Goal: Navigation & Orientation: Find specific page/section

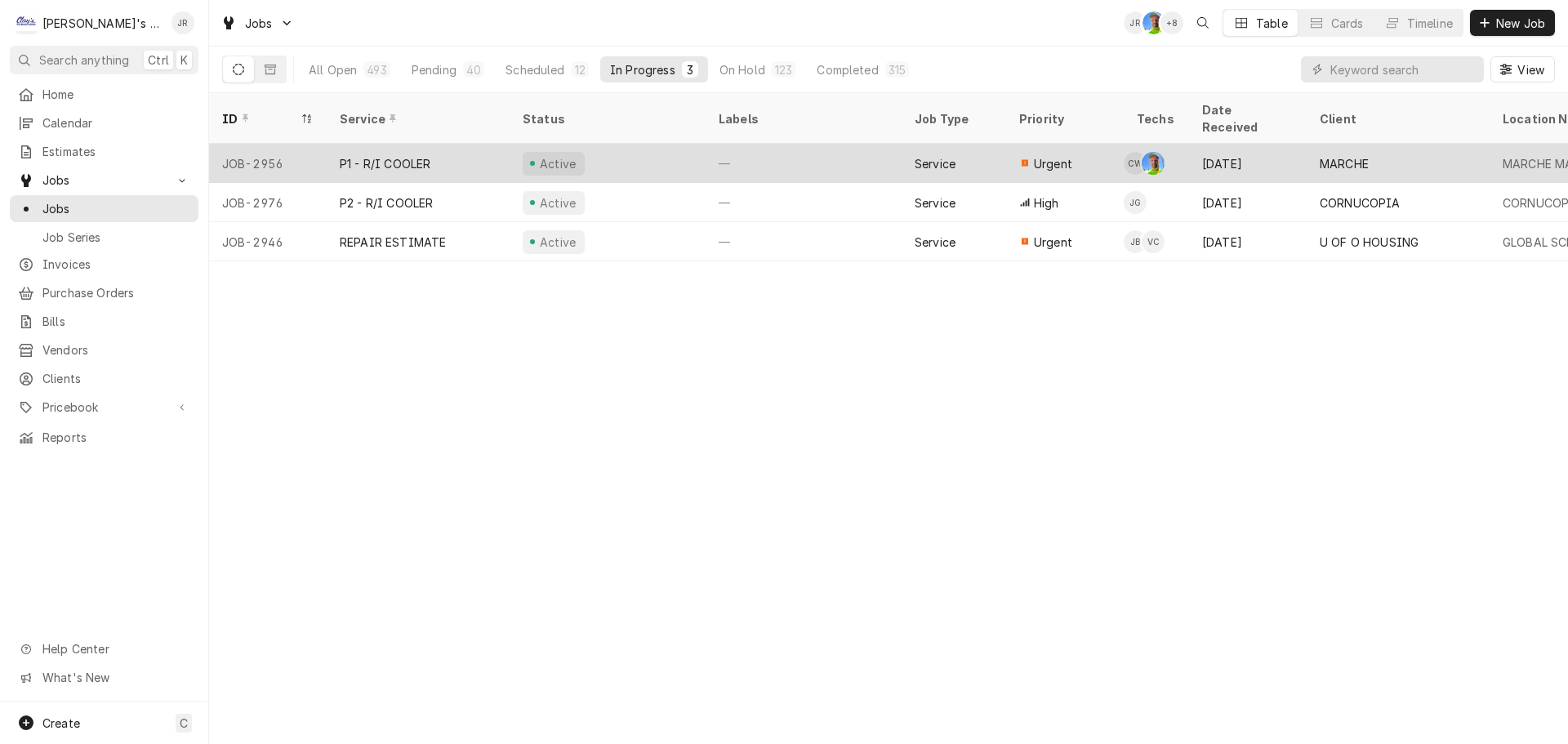
click at [332, 145] on div "P1 - R/I COOLER" at bounding box center [419, 163] width 183 height 39
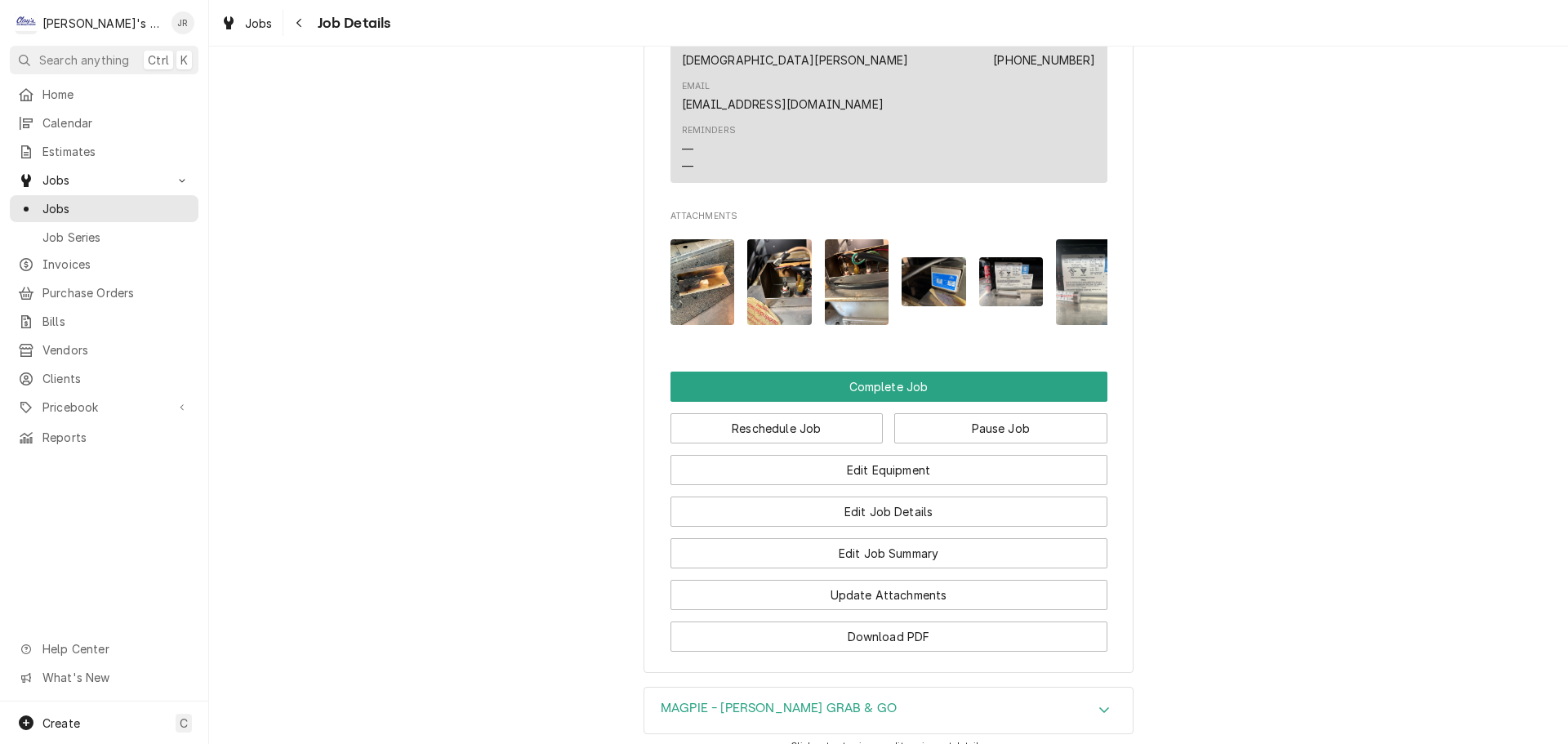
scroll to position [3675, 0]
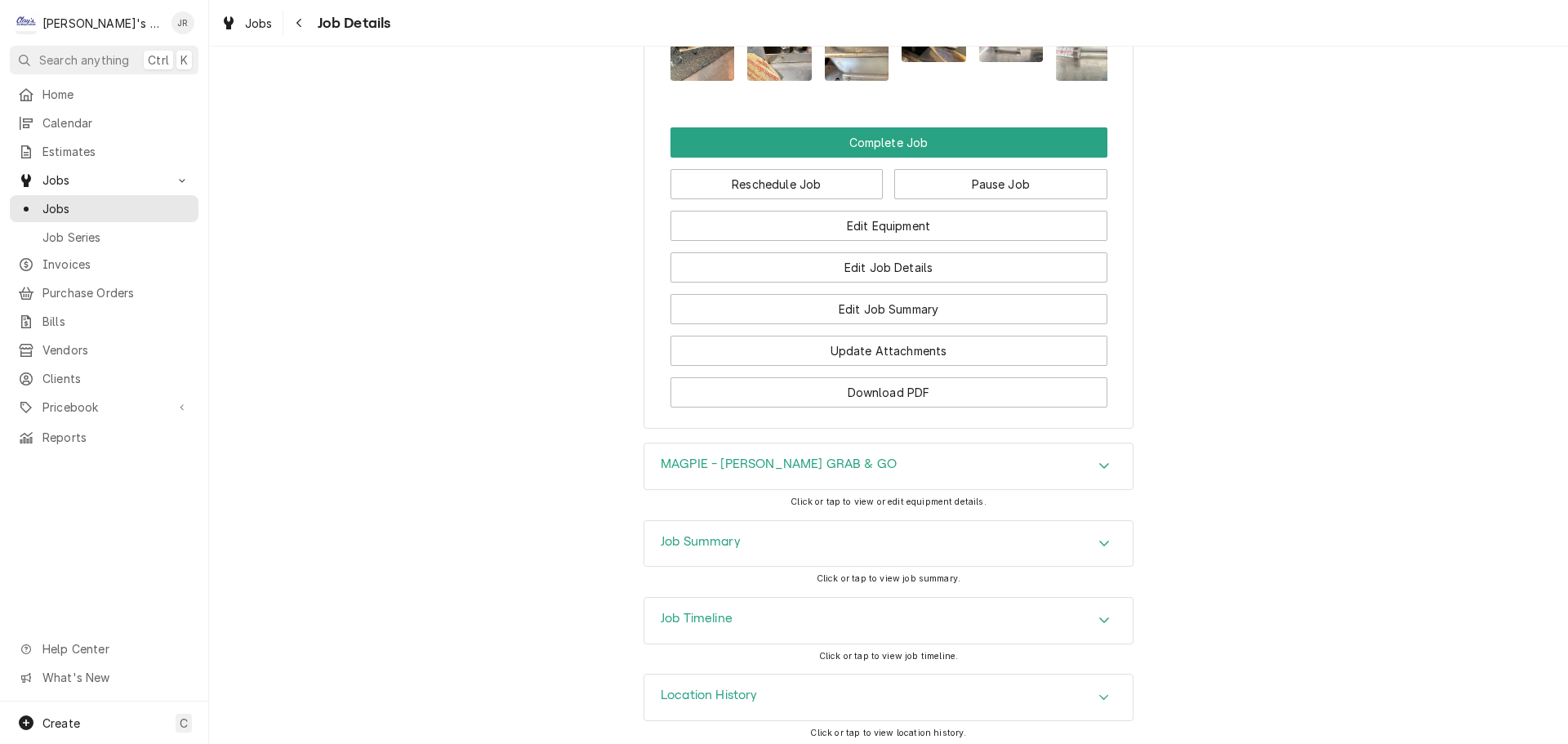
click at [735, 623] on div "Job Timeline" at bounding box center [887, 621] width 488 height 46
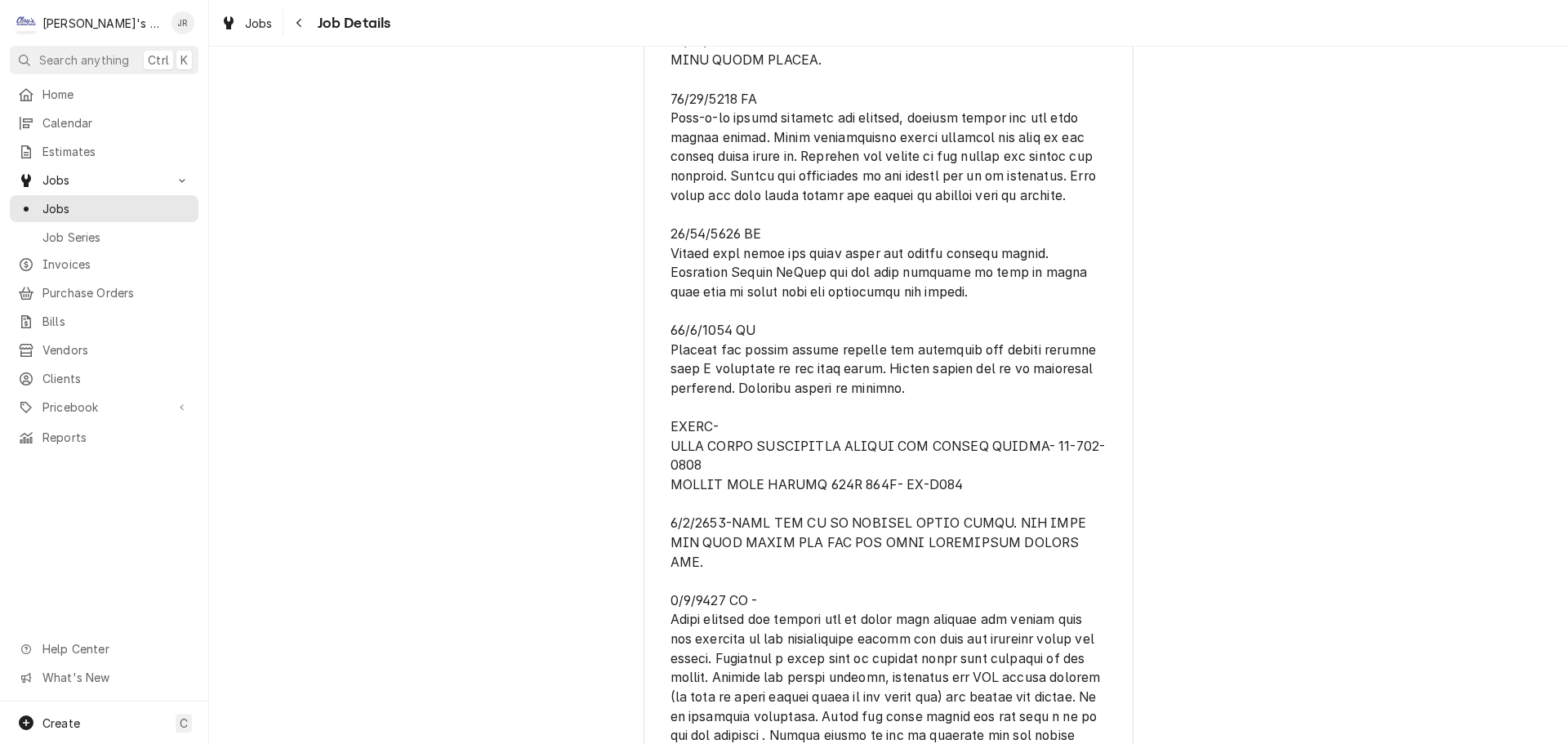
scroll to position [1909, 0]
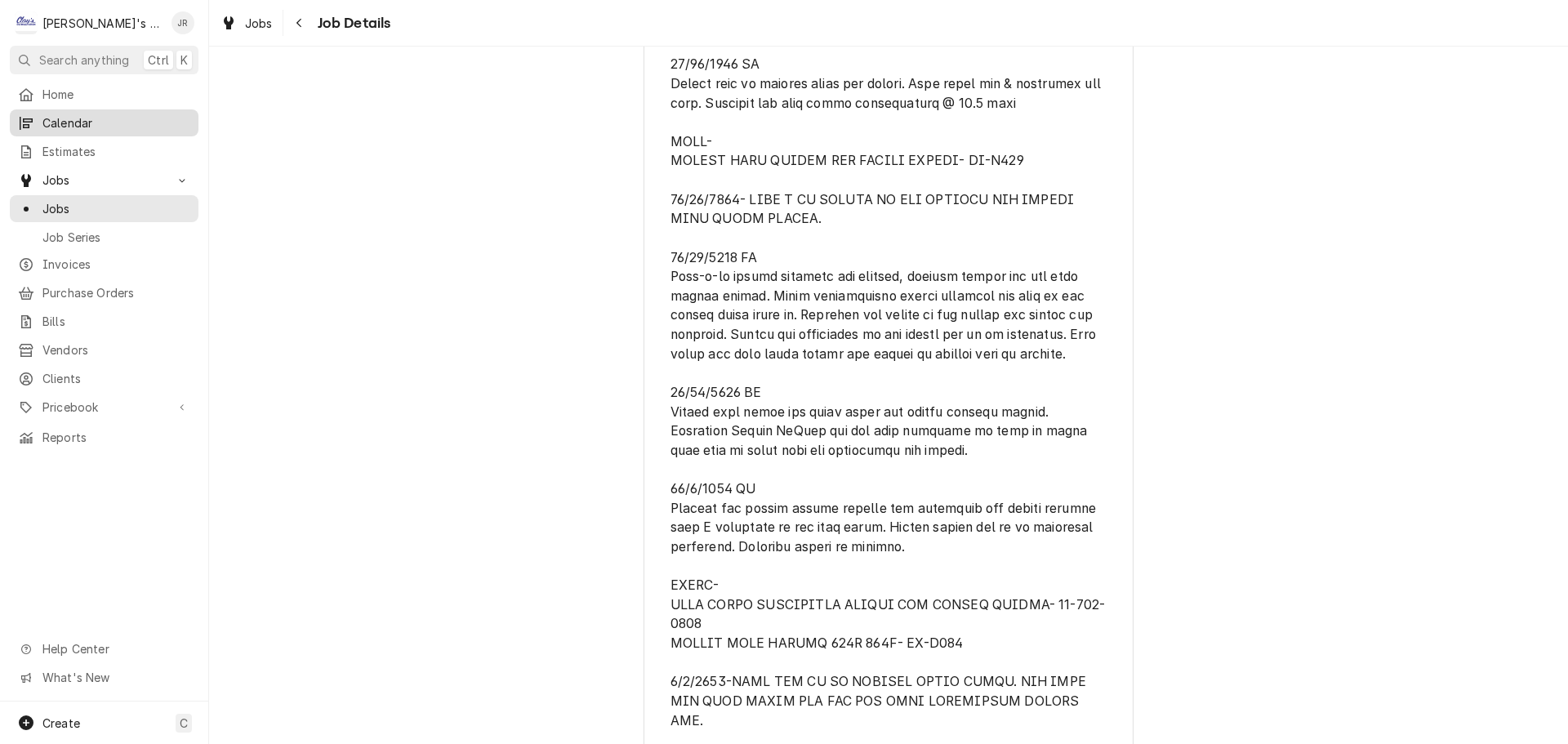
click at [103, 117] on span "Calendar" at bounding box center [115, 123] width 147 height 17
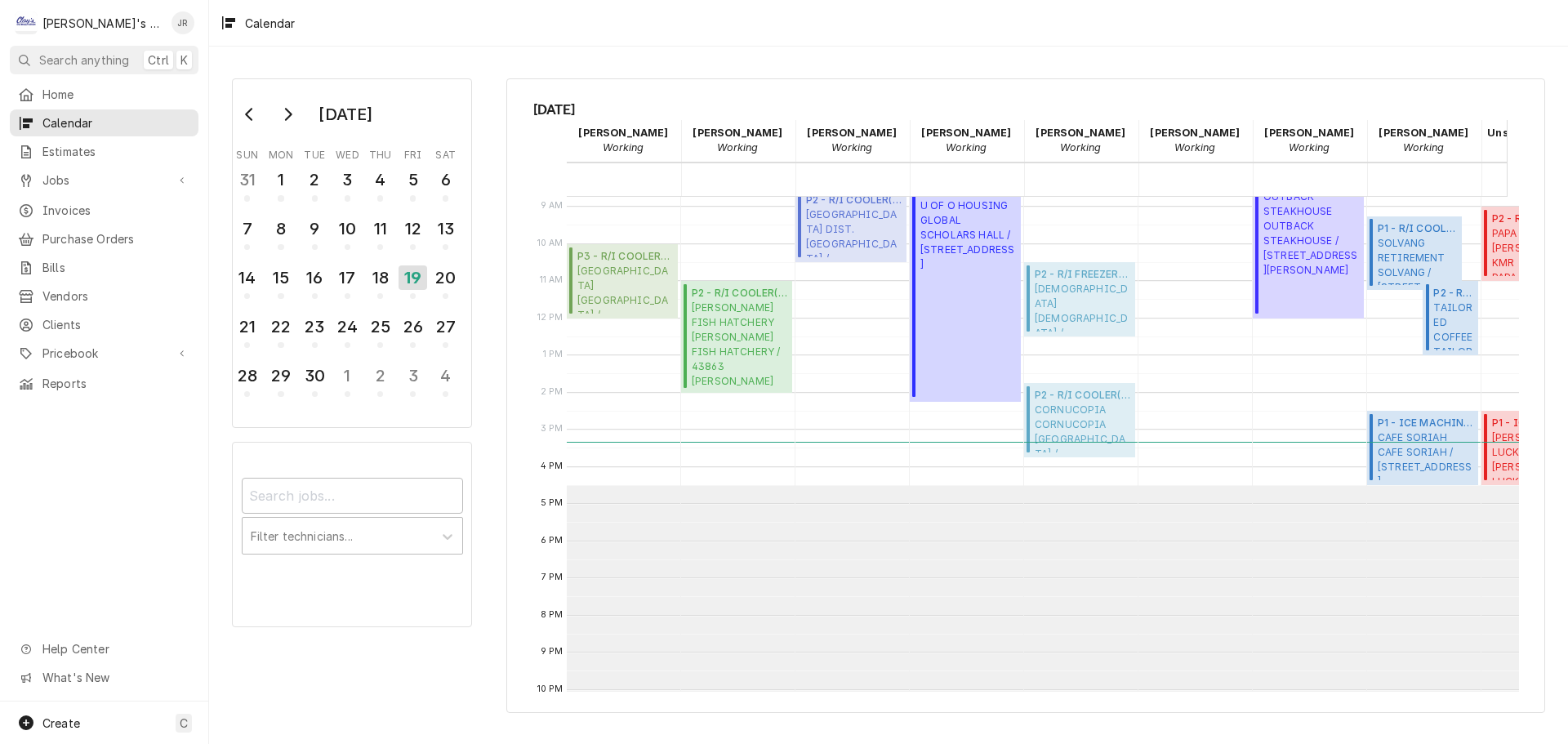
scroll to position [298, 0]
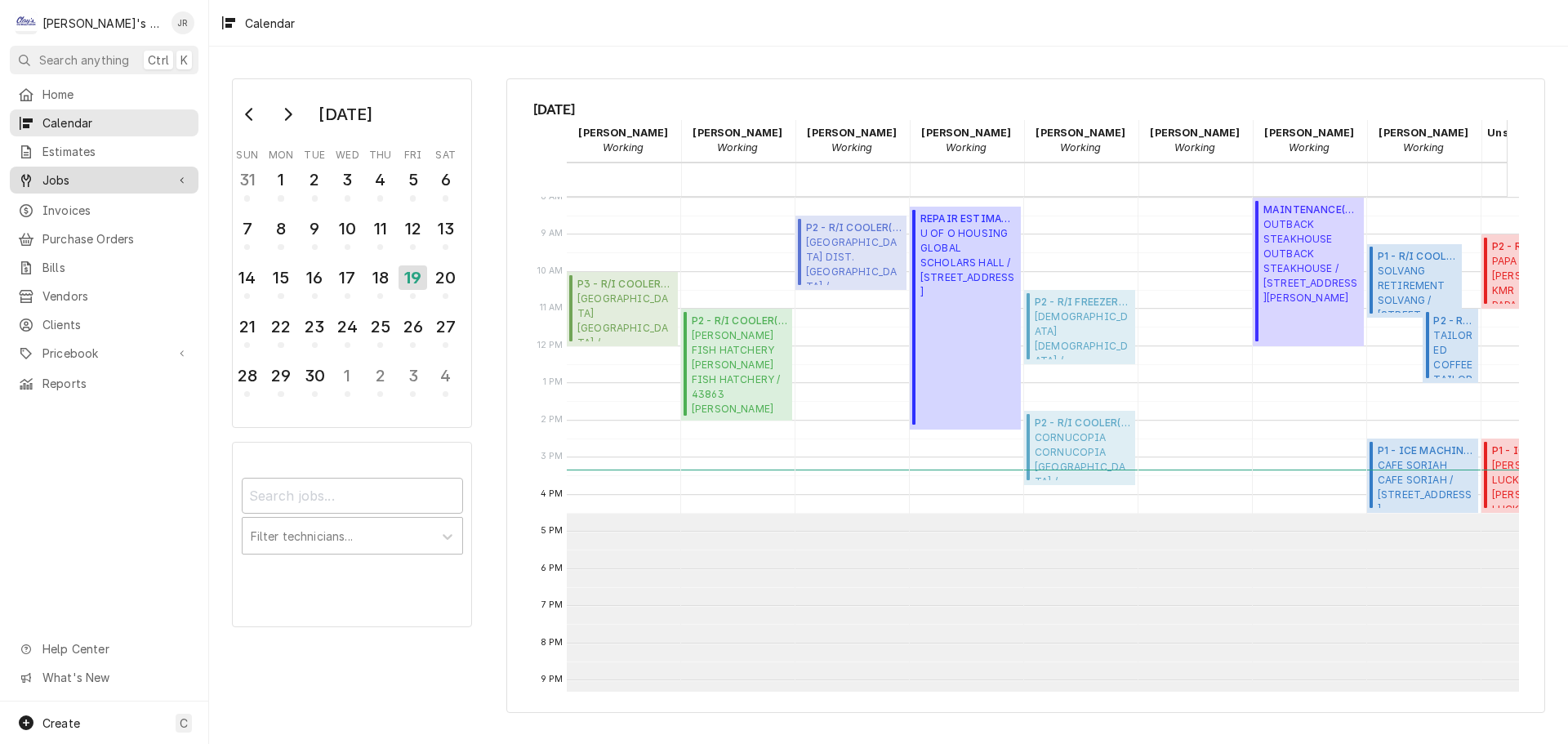
click at [99, 171] on span "Jobs" at bounding box center [103, 180] width 124 height 17
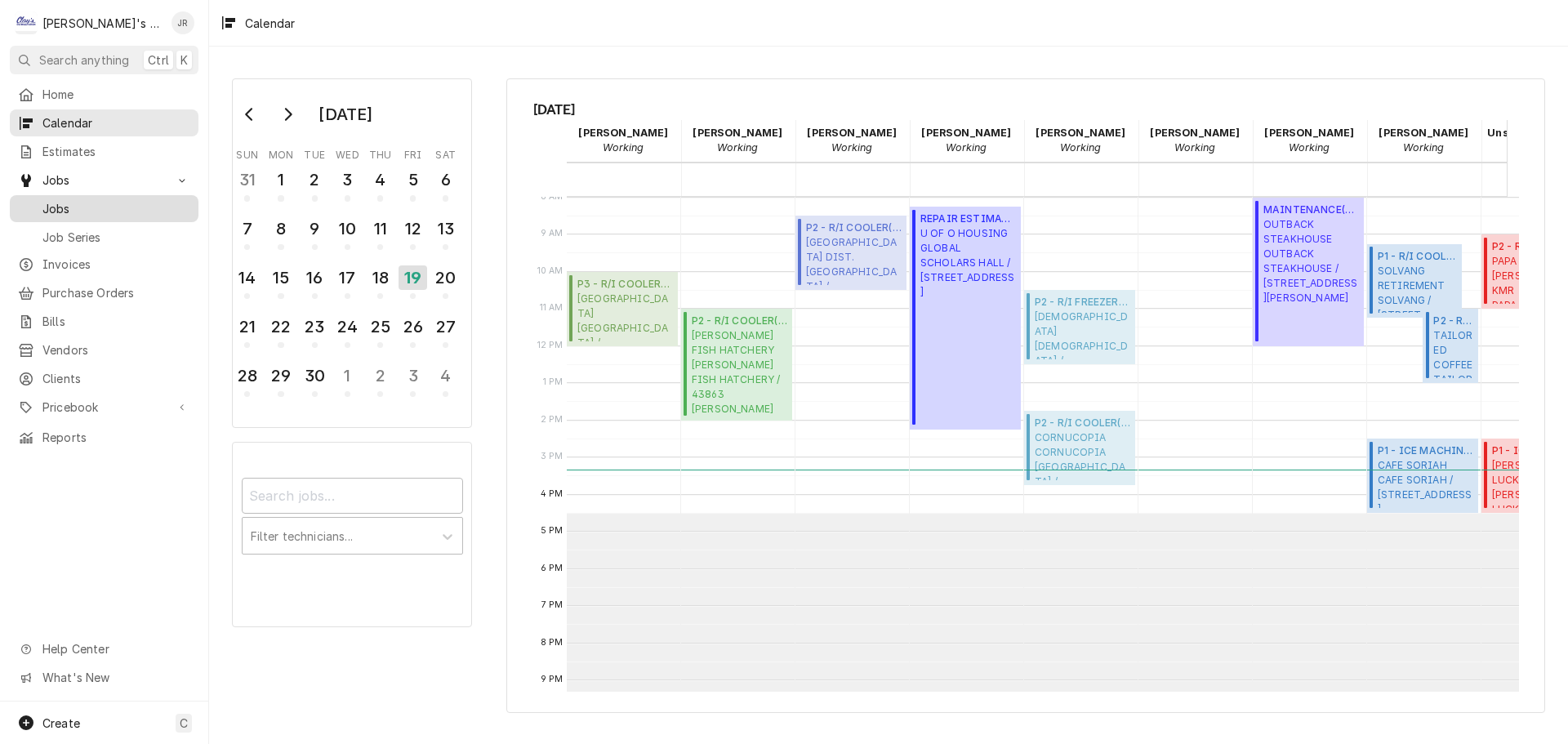
click at [108, 200] on span "Jobs" at bounding box center [115, 208] width 147 height 17
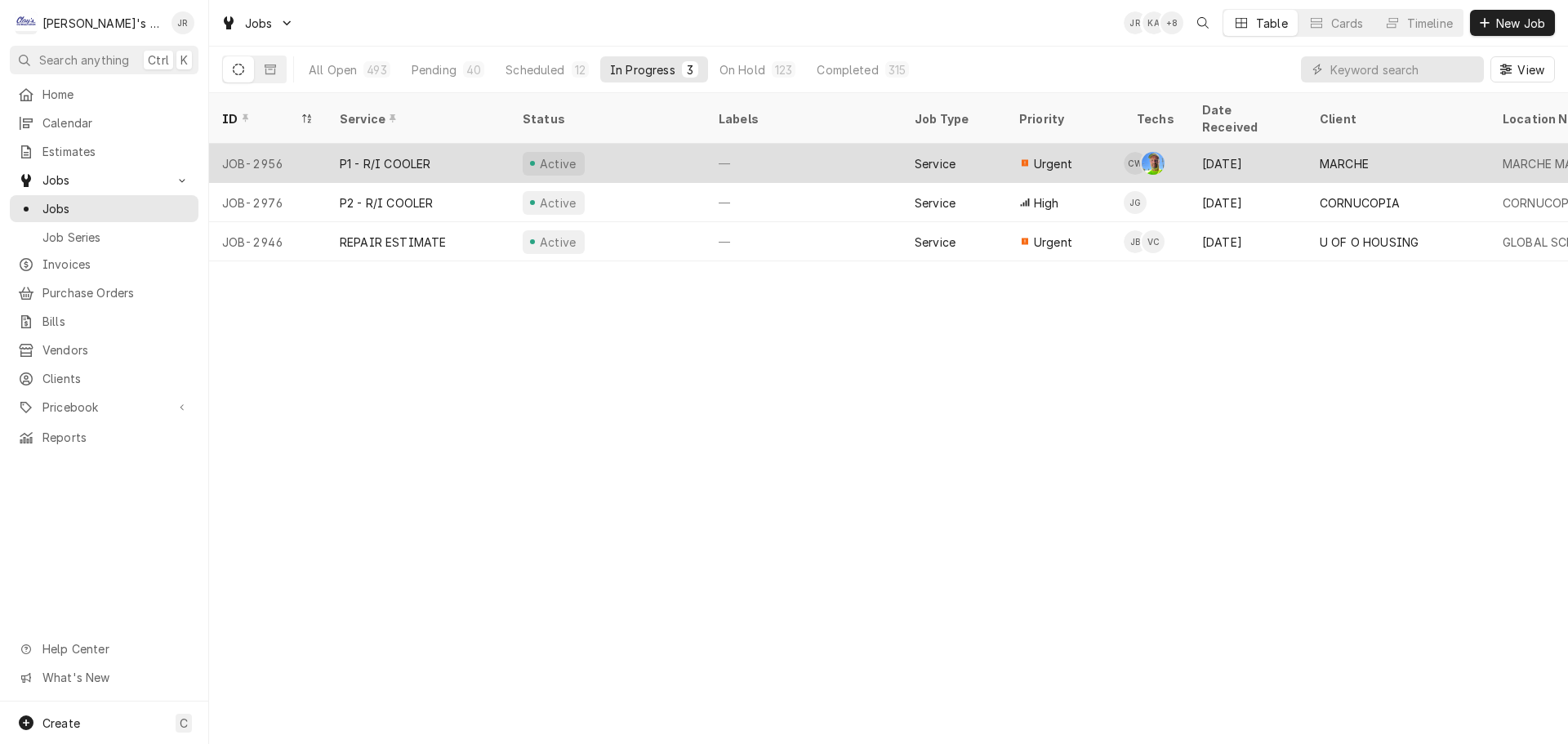
click at [638, 146] on div "Active" at bounding box center [607, 163] width 196 height 39
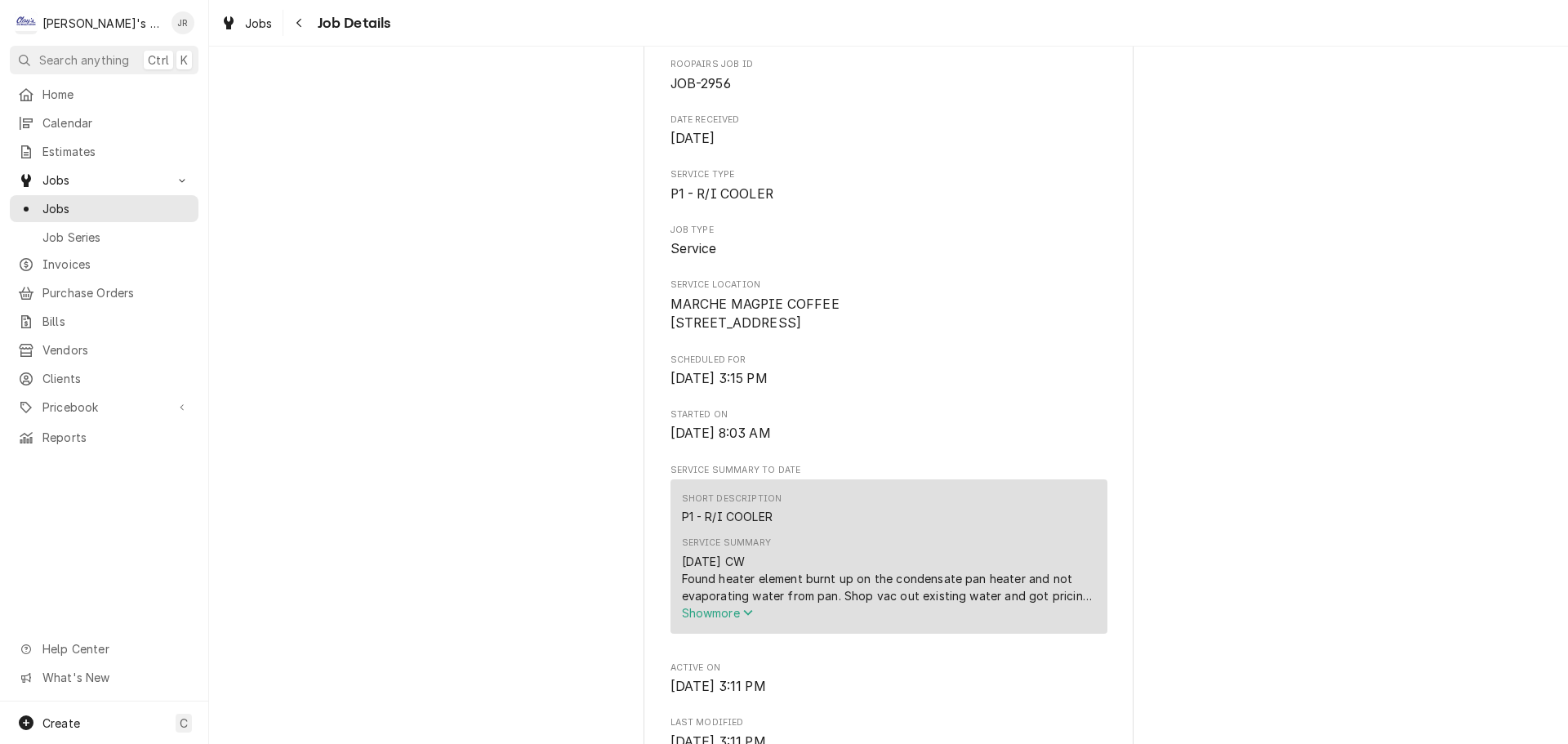
scroll to position [572, 0]
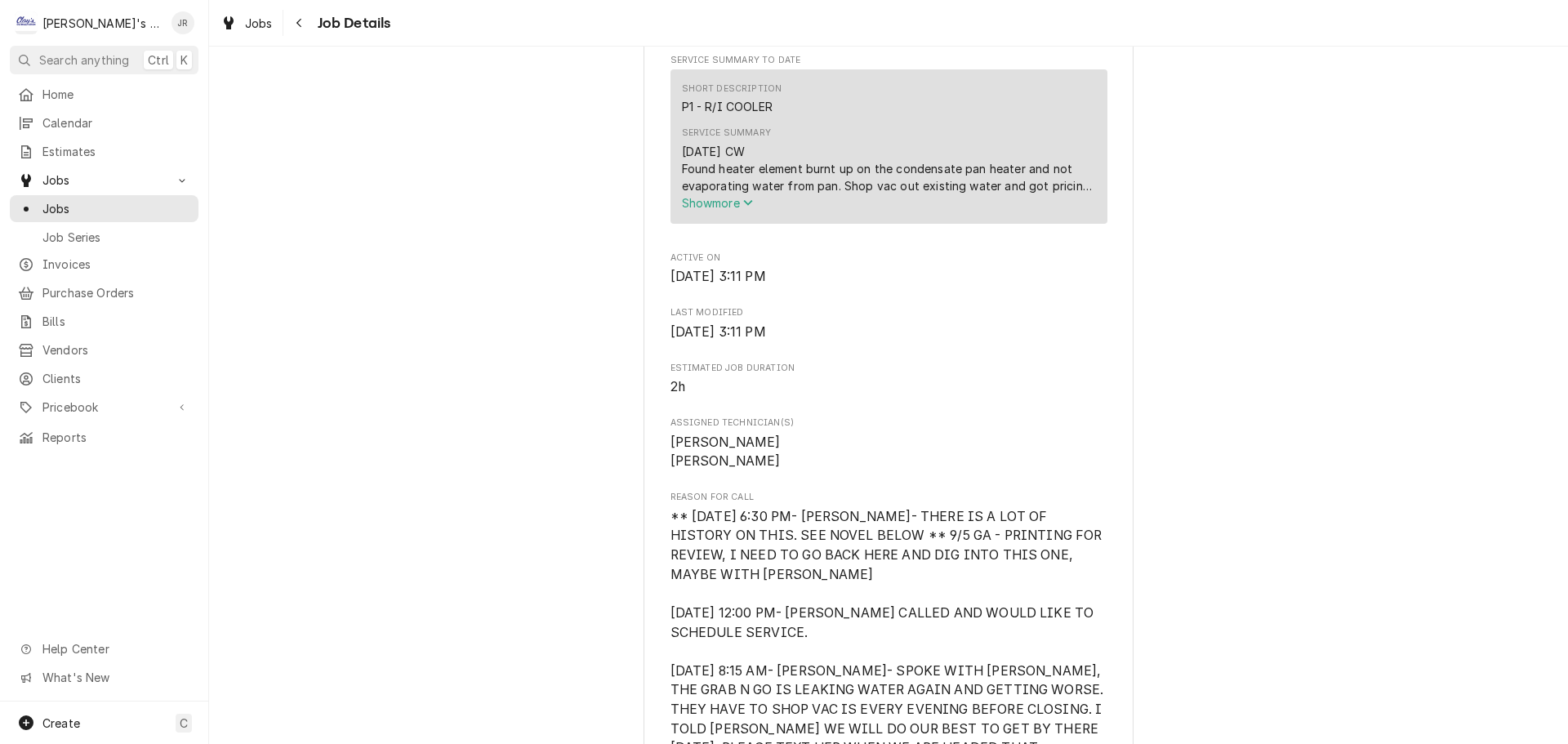
click at [739, 210] on span "Show more" at bounding box center [717, 202] width 71 height 14
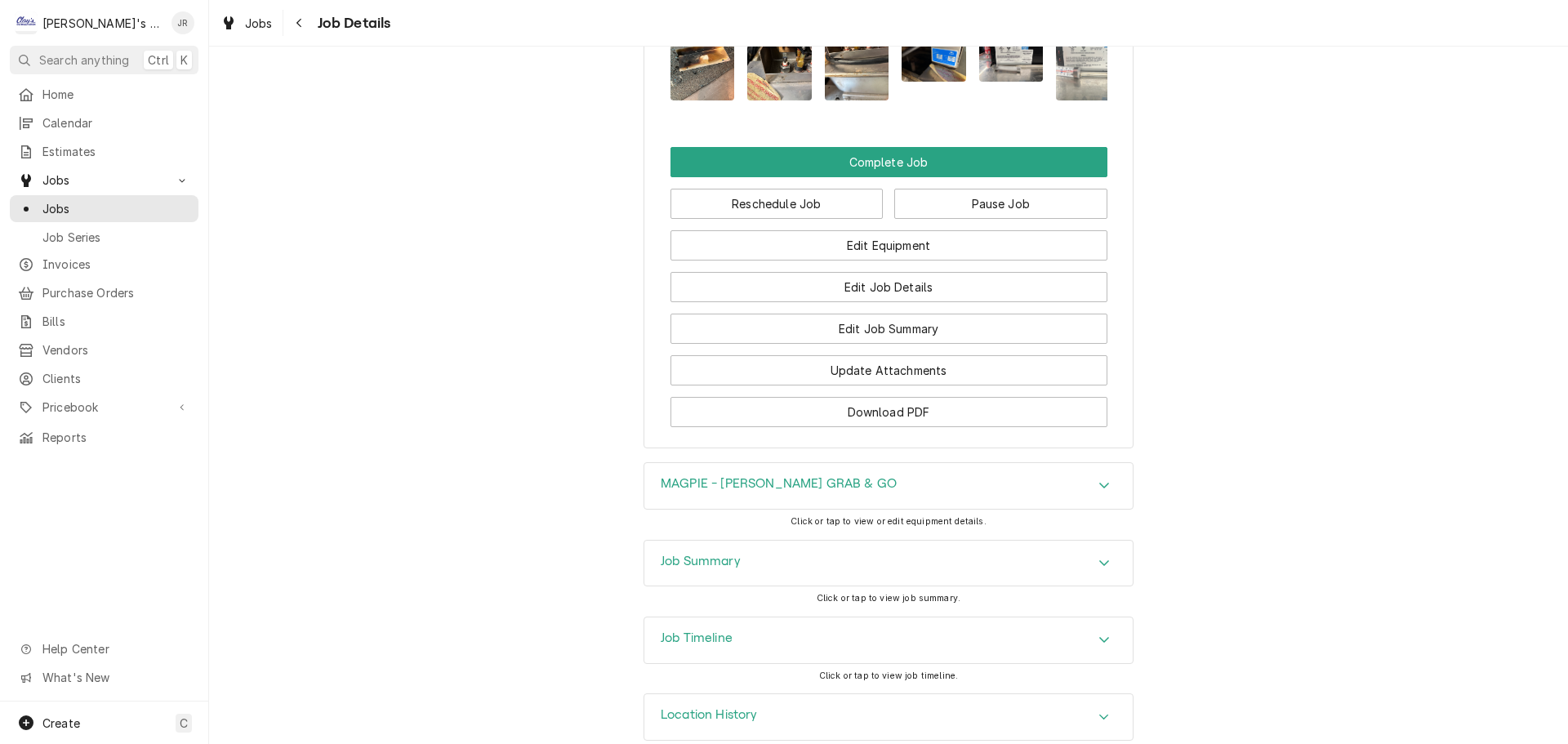
scroll to position [3830, 0]
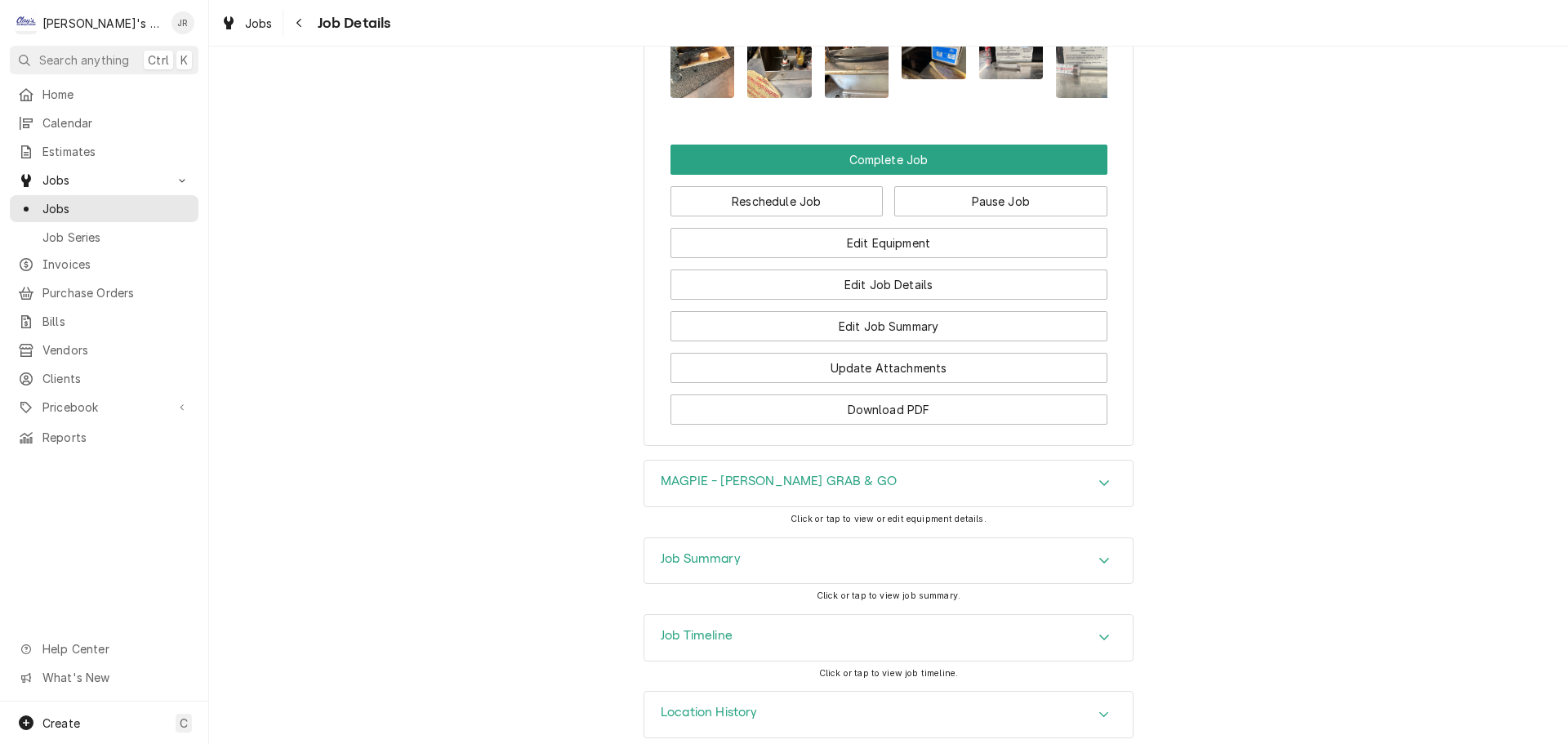
click at [682, 629] on div "Job Timeline" at bounding box center [696, 638] width 71 height 19
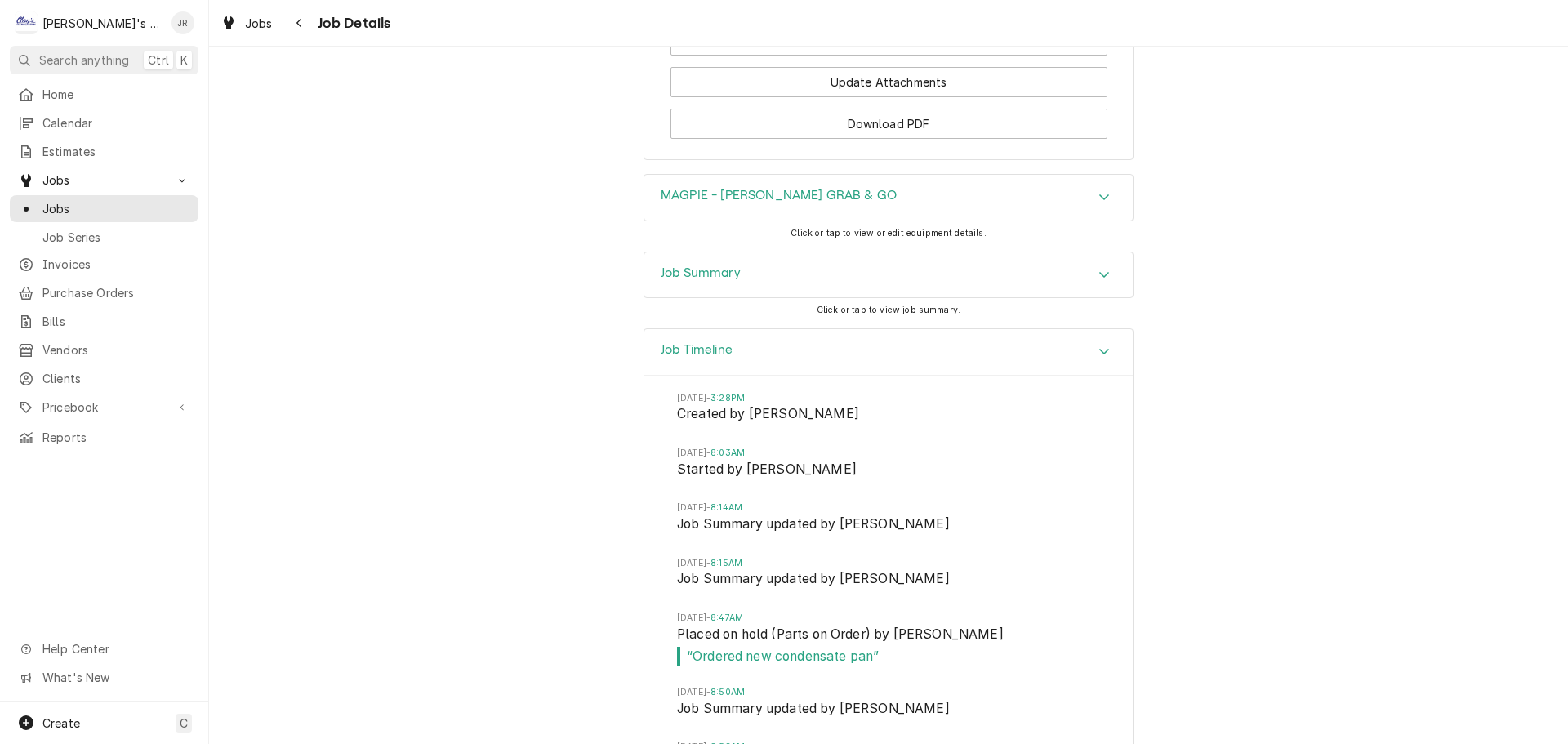
scroll to position [4106, 0]
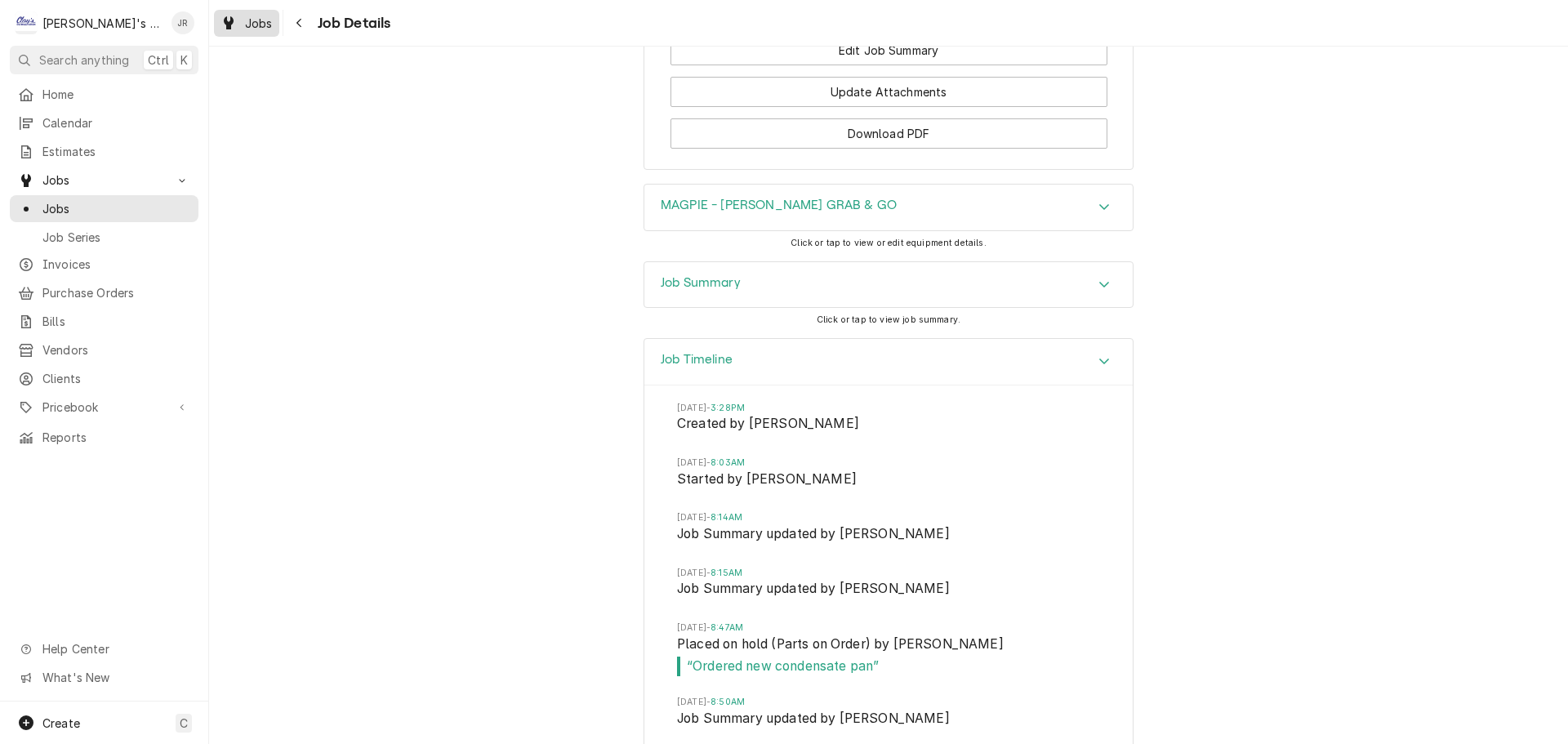
click at [251, 27] on span "Jobs" at bounding box center [258, 23] width 27 height 17
